Goal: Transaction & Acquisition: Obtain resource

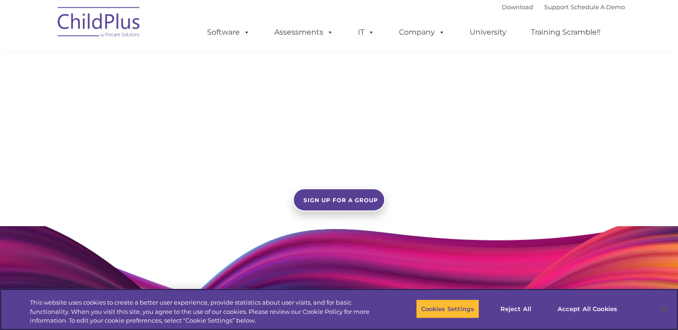
scroll to position [710, 0]
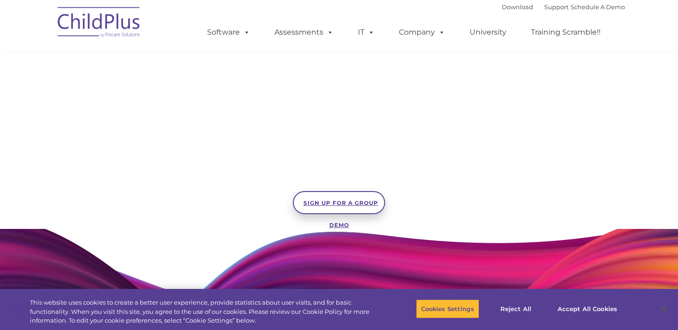
click at [347, 201] on span "SIGN UP FOR A GROUP DEMO" at bounding box center [340, 213] width 75 height 29
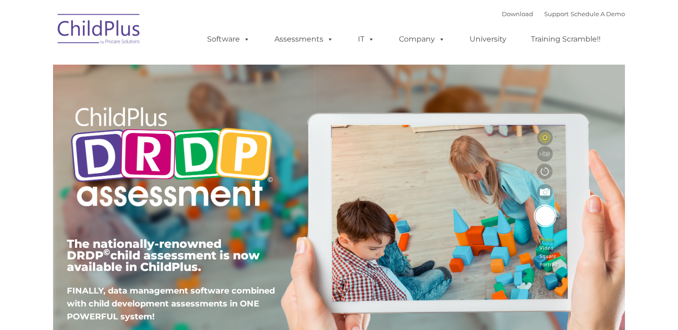
type input ""
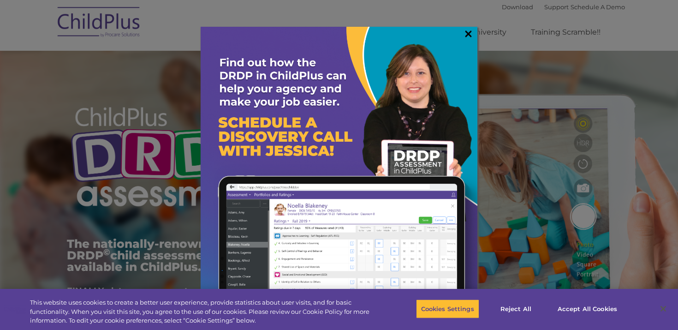
click at [470, 33] on link "×" at bounding box center [468, 33] width 11 height 9
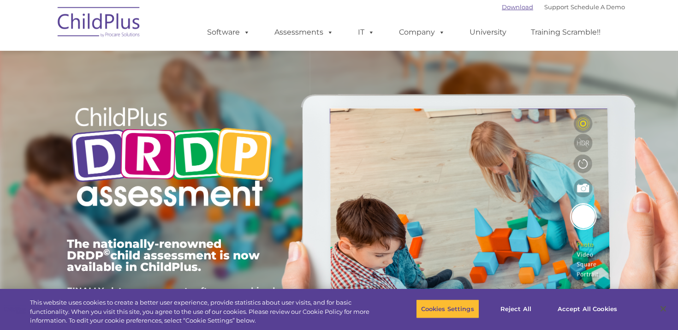
click at [512, 6] on link "Download" at bounding box center [517, 6] width 31 height 7
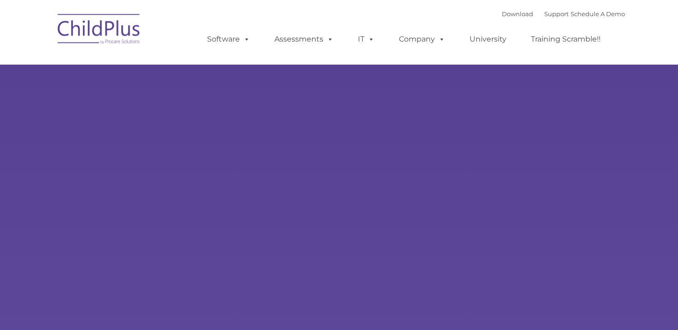
type input ""
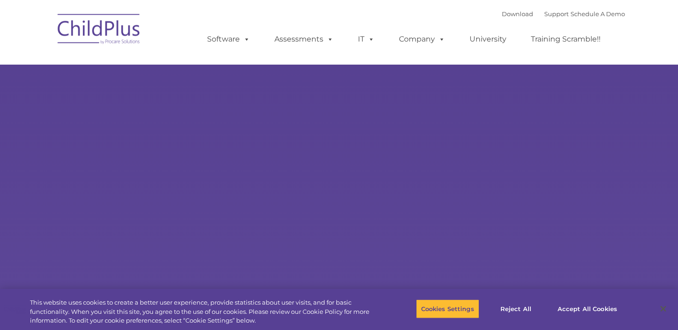
select select "MEDIUM"
